Goal: Task Accomplishment & Management: Complete application form

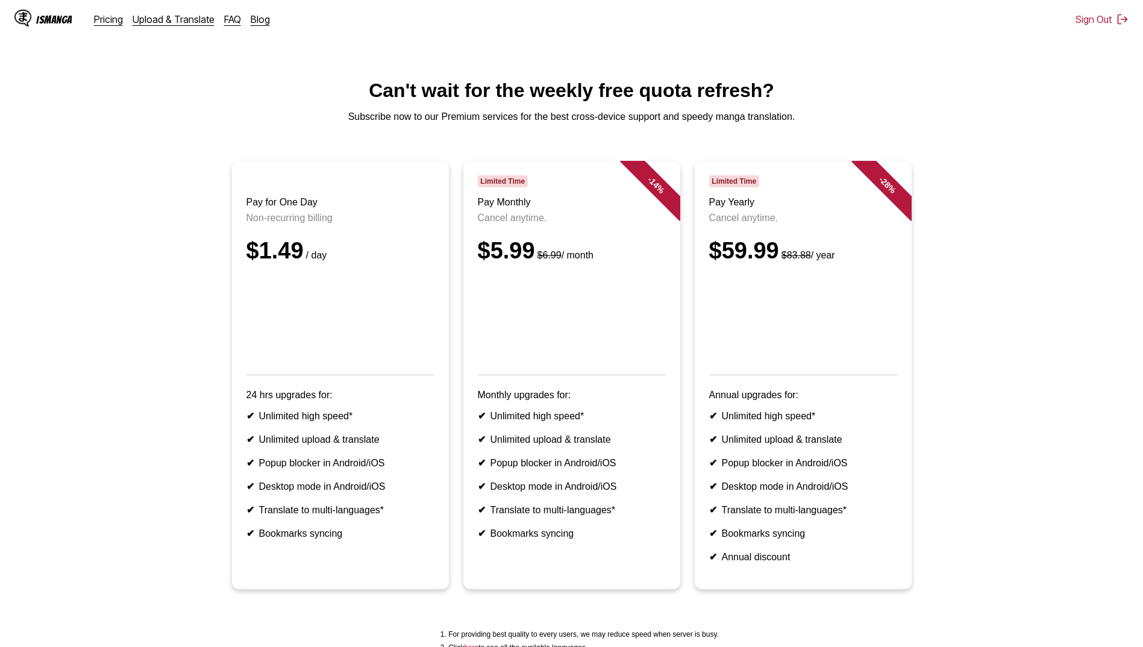
click at [8, 460] on main "Can't wait for the weekly free quota refresh? Subscribe now to our Premium serv…" at bounding box center [571, 371] width 1143 height 583
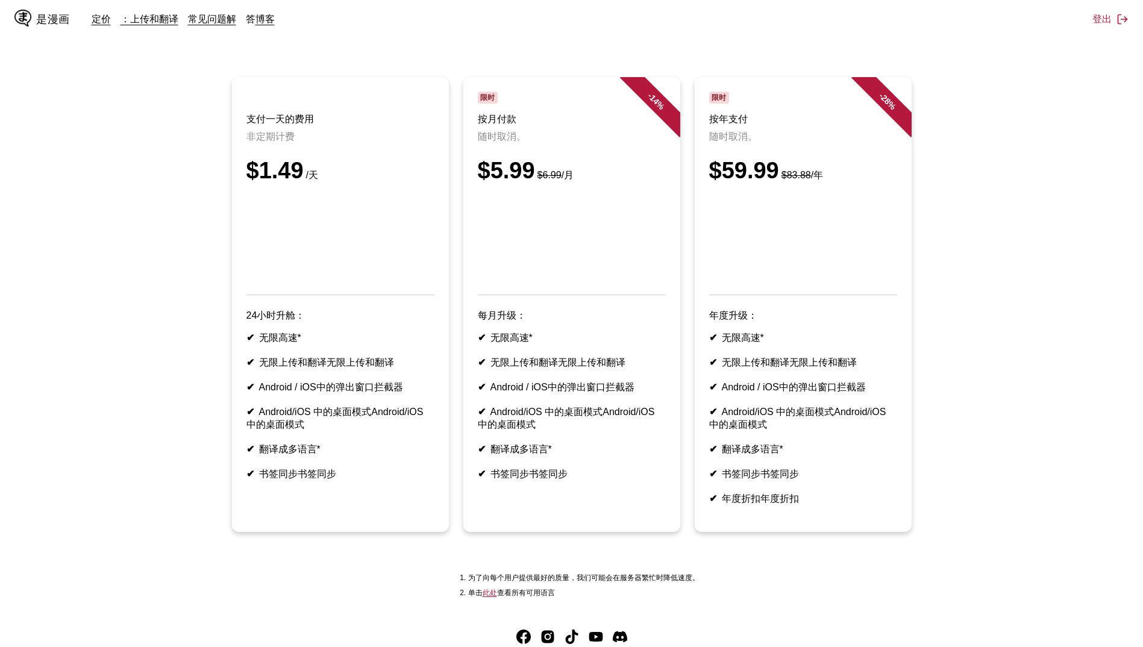
scroll to position [121, 0]
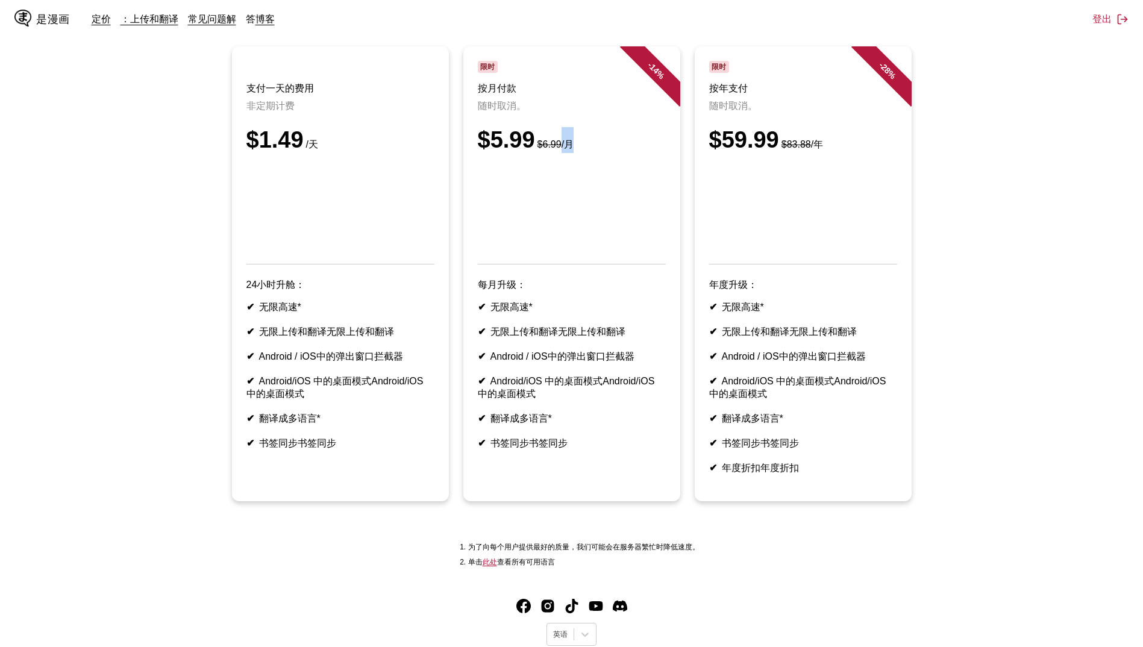
drag, startPoint x: 561, startPoint y: 155, endPoint x: 581, endPoint y: 151, distance: 20.8
click at [581, 151] on div "$5.99 $6.99 /月" at bounding box center [572, 140] width 188 height 26
click at [995, 178] on ul "支付一天的费用 非定期计费 $1.49 /天 24小时升舱： ✔ 无限高速* ✔ 无限上传和翻译无限上传和翻译 ✔ Android / iOS中的弹出窗口拦截…" at bounding box center [572, 280] width 1124 height 469
click at [963, 344] on ul "支付一天的费用 非定期计费 $1.49 /天 24小时升舱： ✔ 无限高速* ✔ 无限上传和翻译无限上传和翻译 ✔ Android / iOS中的弹出窗口拦截…" at bounding box center [572, 280] width 1124 height 469
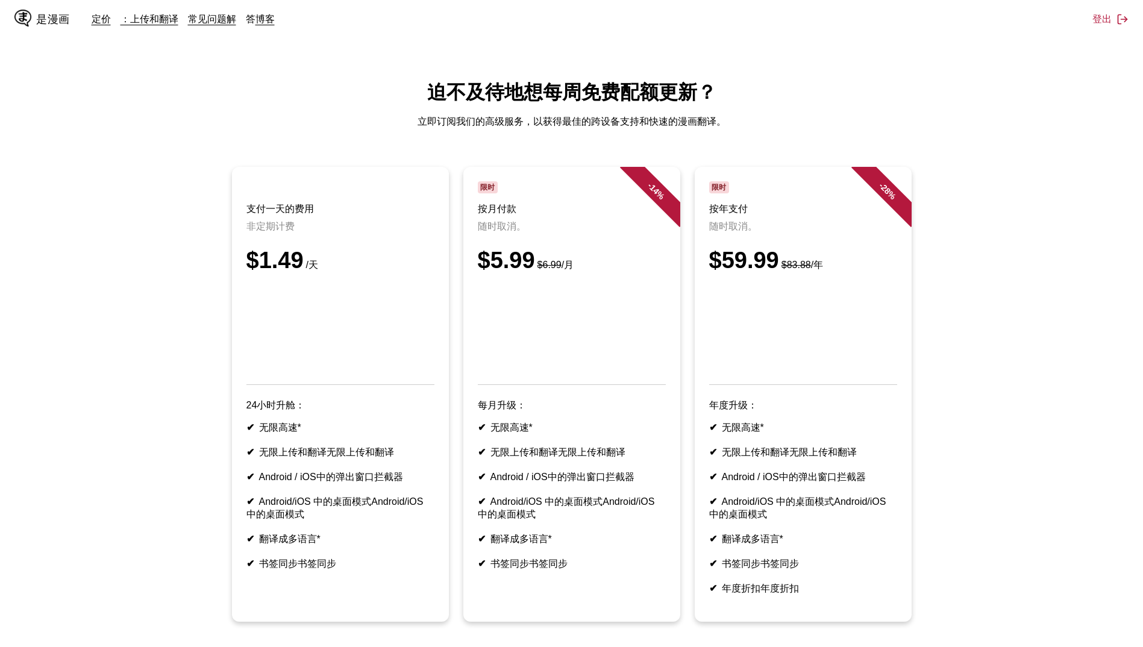
click at [53, 21] on div "是漫画" at bounding box center [53, 19] width 34 height 14
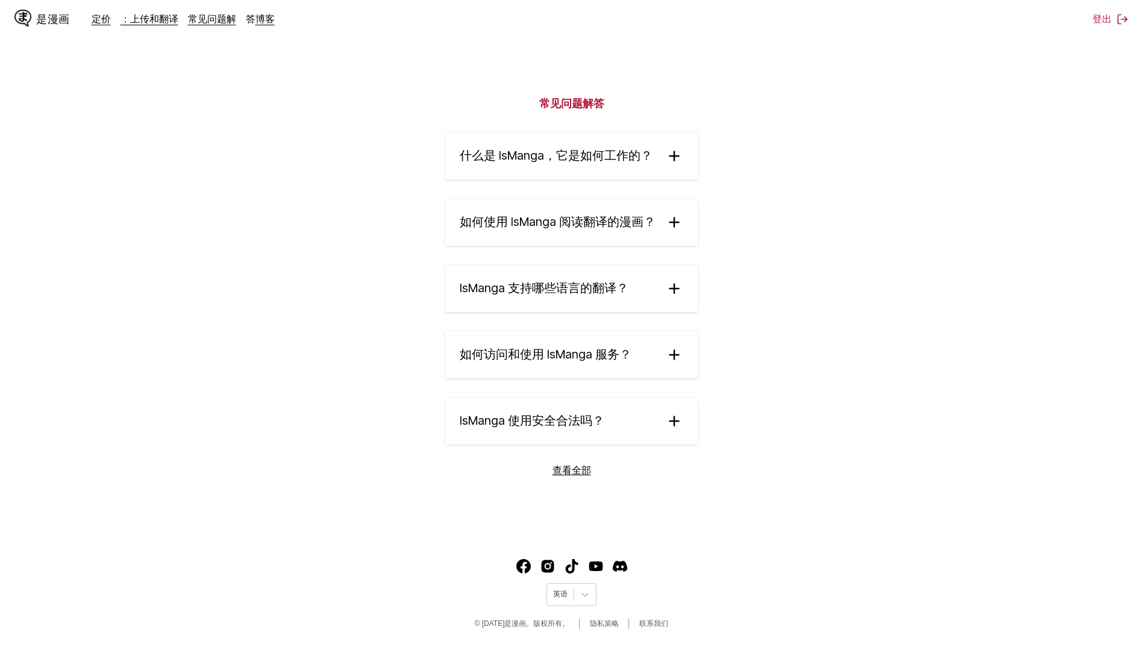
scroll to position [1953, 0]
click at [579, 580] on footer "英语 © [DATE]是漫画。版权所有。 隐私策略 联系我们" at bounding box center [571, 596] width 1143 height 102
drag, startPoint x: 579, startPoint y: 580, endPoint x: 585, endPoint y: 608, distance: 28.4
click at [585, 608] on footer "英语 © [DATE]是漫画。版权所有。 隐私策略 联系我们" at bounding box center [571, 596] width 1143 height 102
click at [581, 597] on icon at bounding box center [585, 595] width 12 height 12
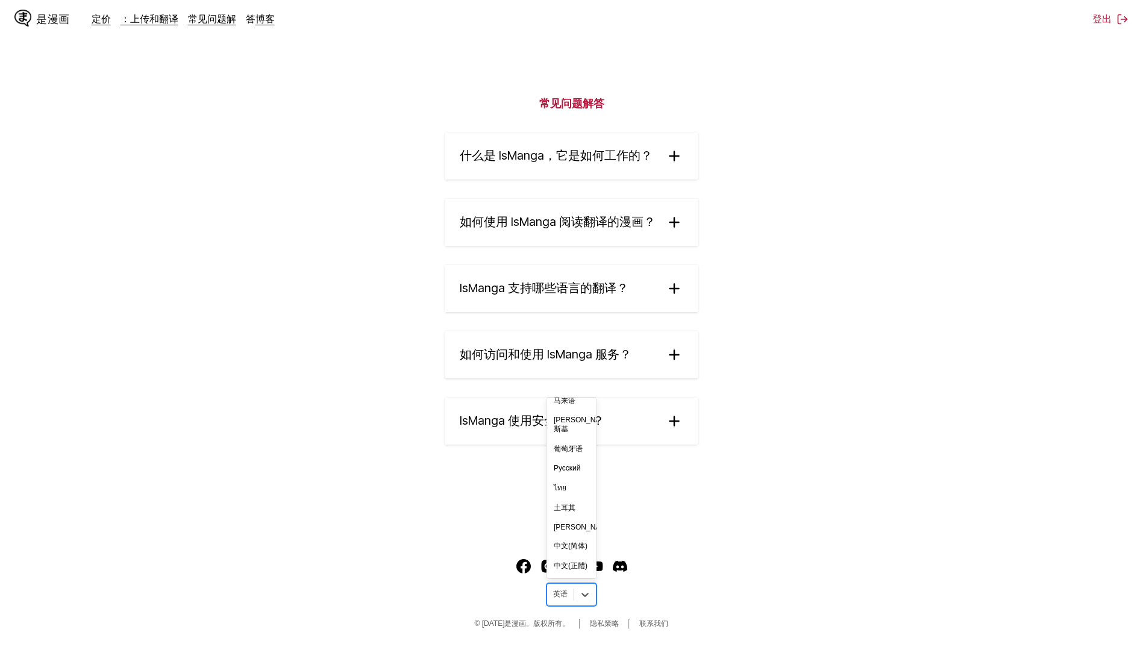
scroll to position [241, 0]
click at [564, 540] on div "中文(简体)" at bounding box center [572, 546] width 50 height 20
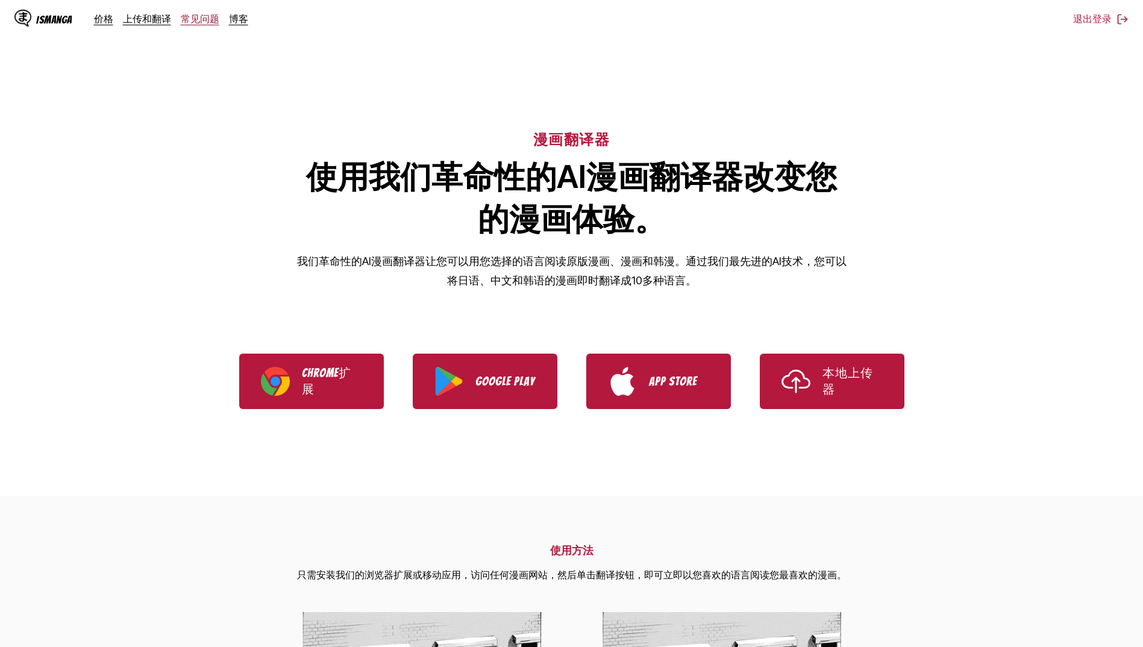
click at [200, 22] on link "常见问题" at bounding box center [200, 19] width 39 height 12
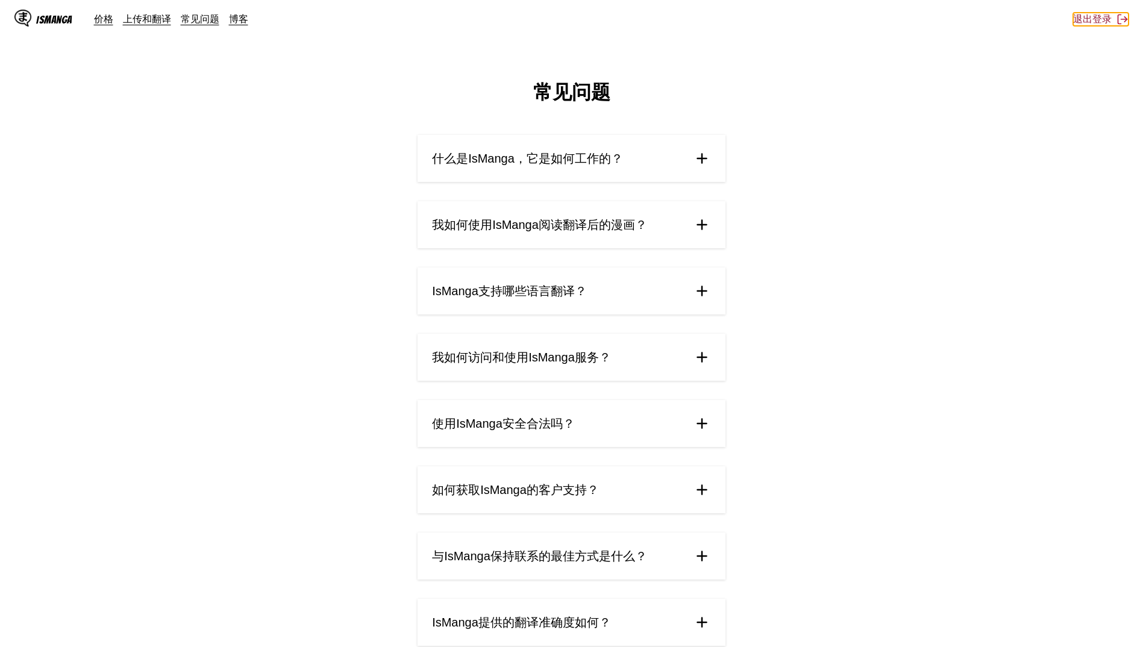
click at [1121, 20] on img at bounding box center [1123, 19] width 12 height 12
click at [1107, 28] on div "IsManga 价格 上传和翻译 常见问题 博客 登录 价格 上传和翻译 常见问题 博客" at bounding box center [571, 19] width 1143 height 39
click at [1107, 24] on button "登录" at bounding box center [1110, 19] width 36 height 13
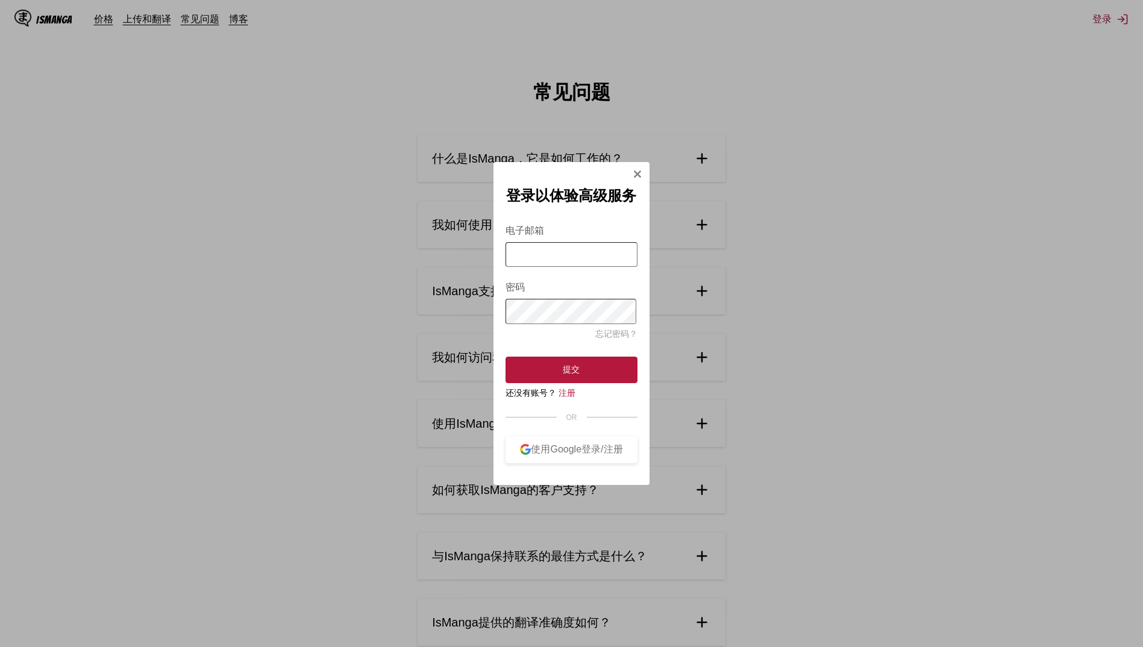
type input "**********"
click at [565, 378] on button "提交" at bounding box center [571, 370] width 131 height 27
